Goal: Obtain resource: Download file/media

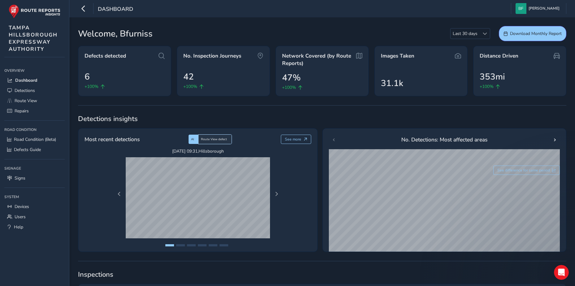
click at [211, 136] on div "Route View defect" at bounding box center [214, 139] width 33 height 9
click at [195, 140] on div "AI" at bounding box center [193, 139] width 10 height 9
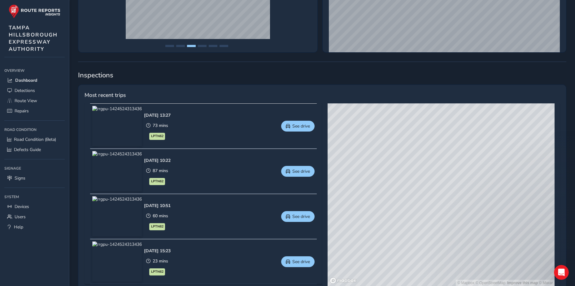
scroll to position [217, 0]
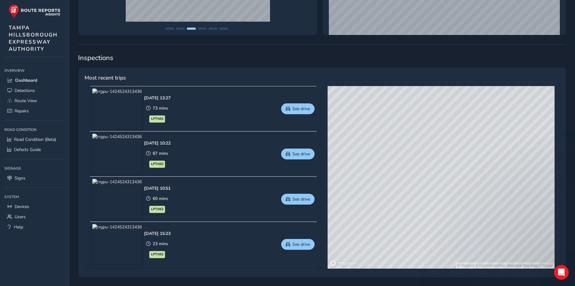
click at [163, 120] on span "LPTN62" at bounding box center [157, 118] width 12 height 5
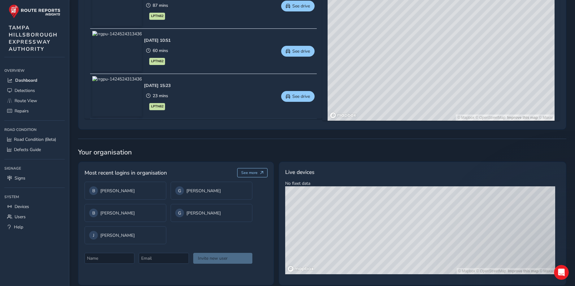
scroll to position [373, 0]
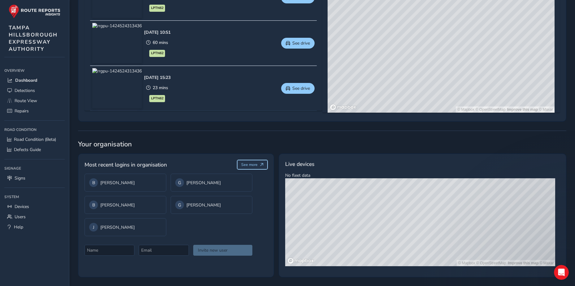
click at [256, 164] on span "See more" at bounding box center [249, 164] width 16 height 5
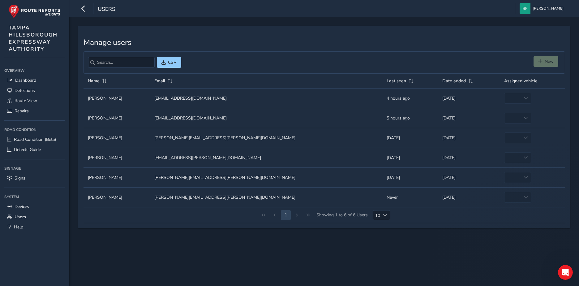
click at [296, 216] on div "1 Showing 1 to 6 of 6 Users 10 10" at bounding box center [325, 215] width 482 height 16
click at [299, 215] on div "1 Showing 1 to 6 of 6 Users 10 10" at bounding box center [325, 215] width 482 height 16
click at [387, 216] on div "Choose" at bounding box center [385, 214] width 10 height 9
click at [378, 249] on li "25" at bounding box center [382, 248] width 18 height 10
click at [28, 90] on span "Detections" at bounding box center [25, 91] width 20 height 6
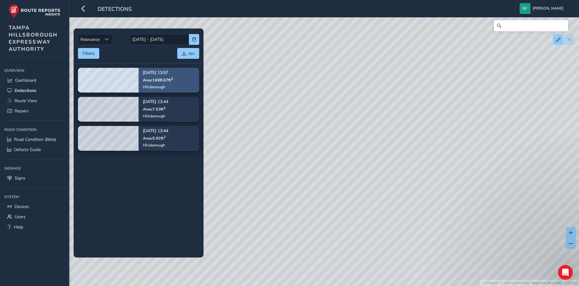
click at [170, 82] on span "Area: 1698.67 ft 2" at bounding box center [158, 79] width 30 height 5
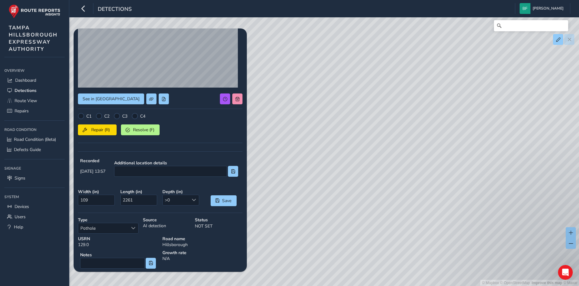
scroll to position [31, 0]
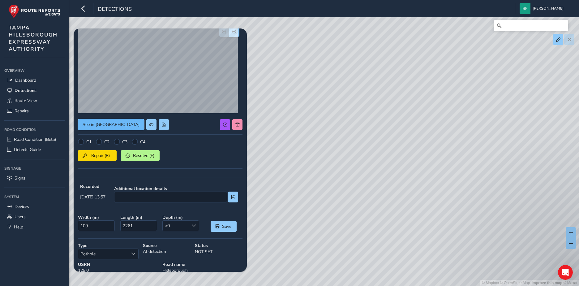
click at [108, 121] on button "See in [GEOGRAPHIC_DATA]" at bounding box center [111, 124] width 66 height 11
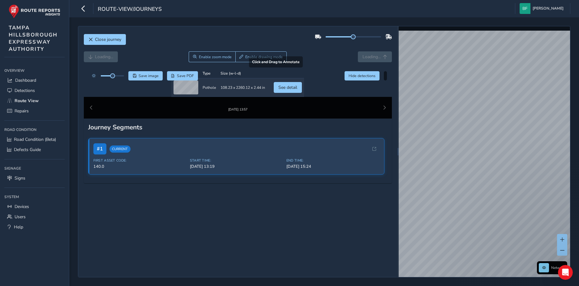
scroll to position [98, 0]
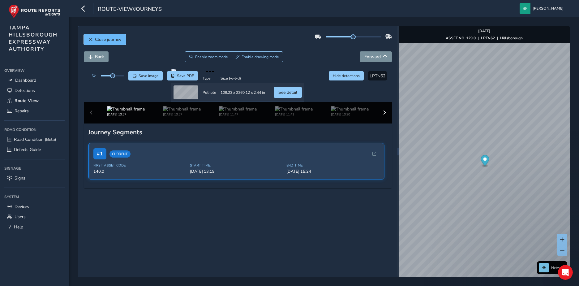
click at [102, 36] on button "Close journey" at bounding box center [105, 39] width 42 height 11
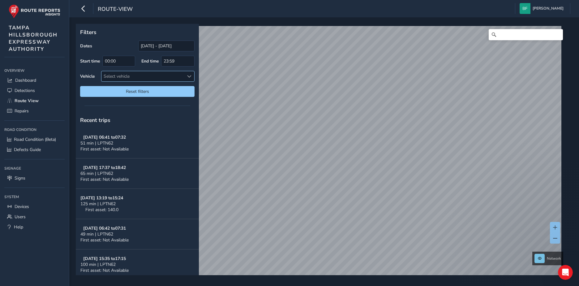
click at [144, 74] on div "Select vehicle" at bounding box center [142, 76] width 83 height 10
click at [29, 89] on span "Detections" at bounding box center [25, 91] width 20 height 6
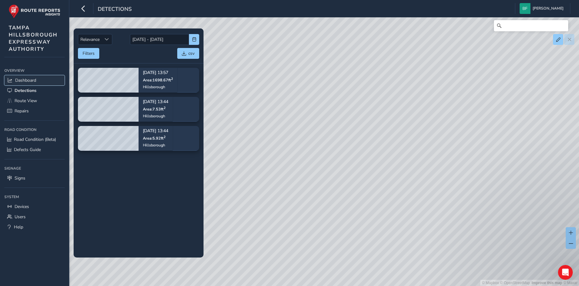
click at [29, 79] on span "Dashboard" at bounding box center [25, 80] width 21 height 6
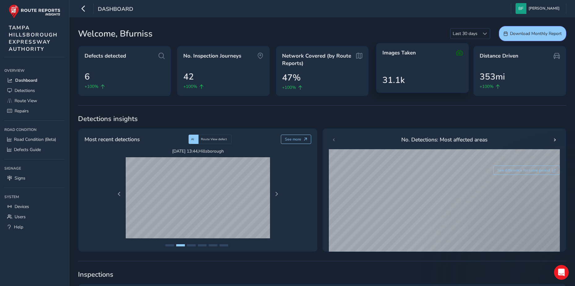
click at [407, 68] on div "Images Taken 31.1k" at bounding box center [422, 68] width 93 height 50
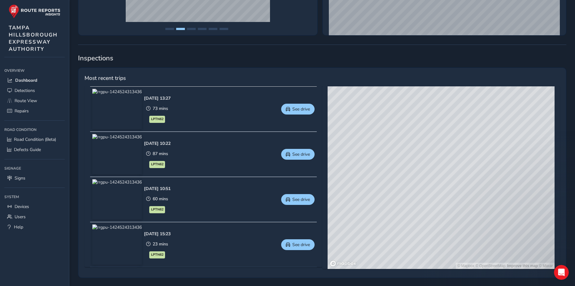
scroll to position [217, 0]
drag, startPoint x: 470, startPoint y: 110, endPoint x: 416, endPoint y: 255, distance: 154.9
click at [416, 255] on div "© Mapbox © OpenStreetMap Improve this map © Maxar" at bounding box center [440, 177] width 227 height 183
click at [440, 213] on div "© Mapbox © OpenStreetMap Improve this map © Maxar" at bounding box center [440, 177] width 227 height 183
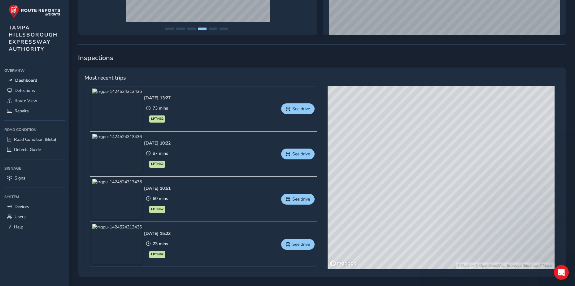
click at [439, 216] on div "© Mapbox © OpenStreetMap Improve this map © Maxar" at bounding box center [440, 177] width 227 height 183
drag, startPoint x: 439, startPoint y: 216, endPoint x: 455, endPoint y: 161, distance: 57.2
click at [455, 161] on div "© Mapbox © OpenStreetMap Improve this map © Maxar" at bounding box center [440, 177] width 227 height 183
click at [390, 148] on div "© Mapbox © OpenStreetMap Improve this map © Maxar" at bounding box center [440, 177] width 227 height 183
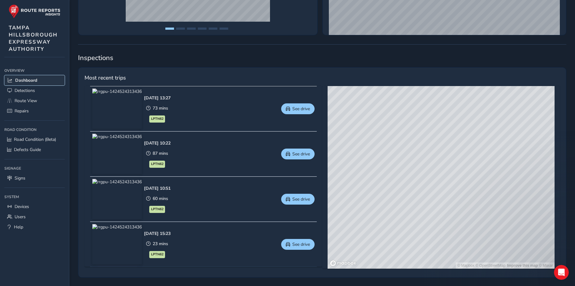
click at [33, 78] on span "Dashboard" at bounding box center [26, 80] width 22 height 6
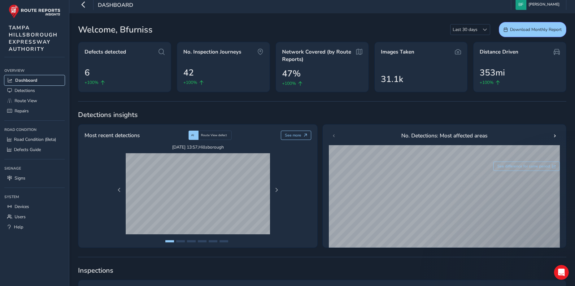
scroll to position [0, 0]
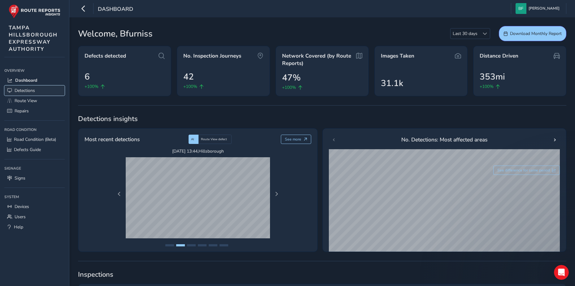
click at [27, 89] on span "Detections" at bounding box center [25, 91] width 20 height 6
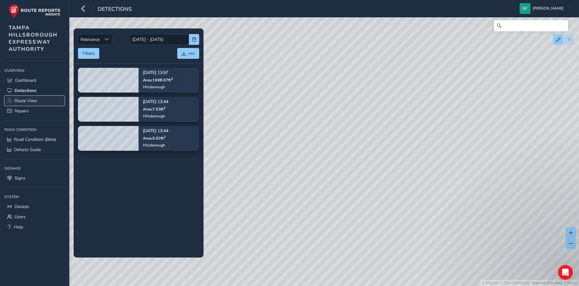
click at [30, 100] on span "Route View" at bounding box center [26, 101] width 23 height 6
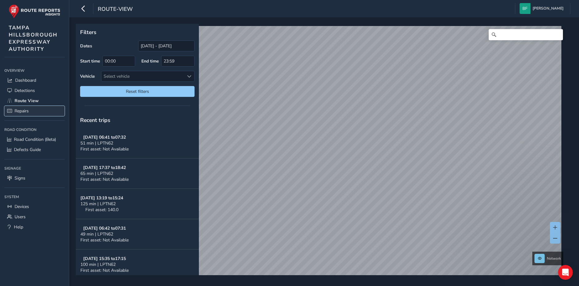
click at [27, 115] on link "Repairs" at bounding box center [34, 111] width 60 height 10
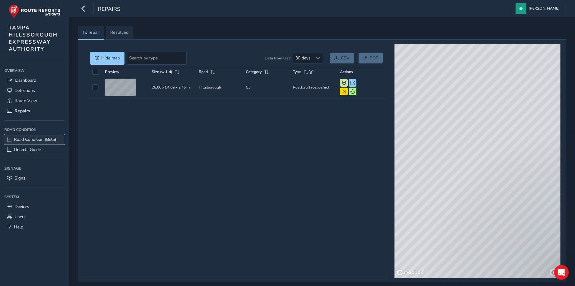
click at [24, 140] on span "Road Condition (Beta)" at bounding box center [35, 139] width 42 height 6
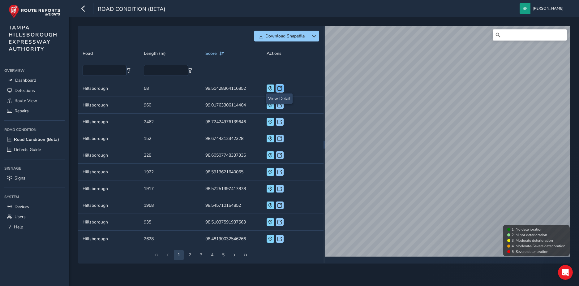
click at [280, 88] on span at bounding box center [280, 88] width 4 height 4
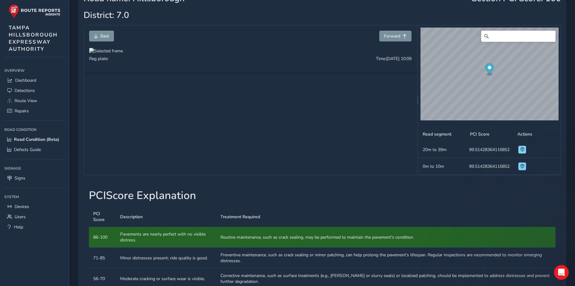
scroll to position [52, 0]
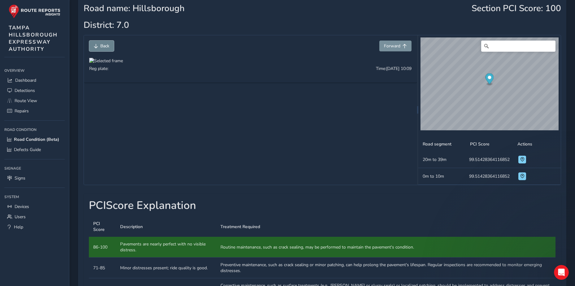
click at [110, 44] on button "Back" at bounding box center [101, 46] width 25 height 11
click at [102, 44] on span "Back" at bounding box center [104, 46] width 9 height 6
click at [36, 139] on span "Road Condition (Beta)" at bounding box center [36, 139] width 45 height 6
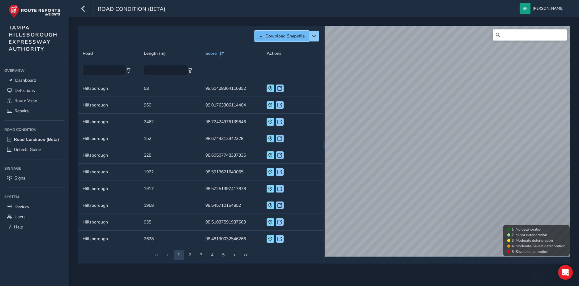
click at [297, 32] on button "Download Shapefile" at bounding box center [281, 36] width 55 height 11
click at [280, 87] on span at bounding box center [280, 88] width 4 height 4
